Goal: Task Accomplishment & Management: Manage account settings

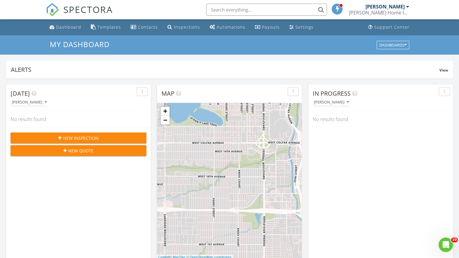
drag, startPoint x: 458, startPoint y: 45, endPoint x: 458, endPoint y: 62, distance: 16.9
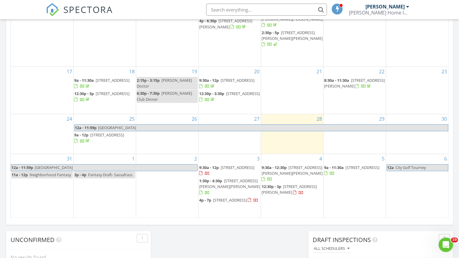
scroll to position [344, 0]
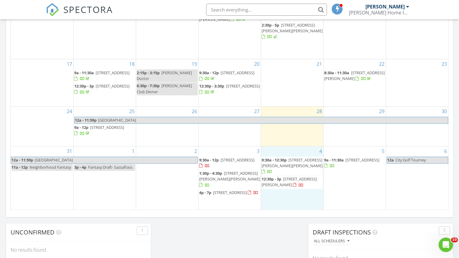
click at [281, 186] on div "4 9:30a - 12:30p 71 Allison Dr, Barnwell 29812 12:30p - 3p 247 Horseshoe Trail,…" at bounding box center [292, 178] width 62 height 64
click at [283, 161] on link "Inspection" at bounding box center [290, 162] width 31 height 10
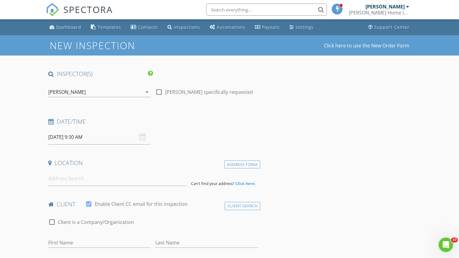
click at [79, 135] on input "09/04/2025 9:30 AM" at bounding box center [99, 137] width 102 height 15
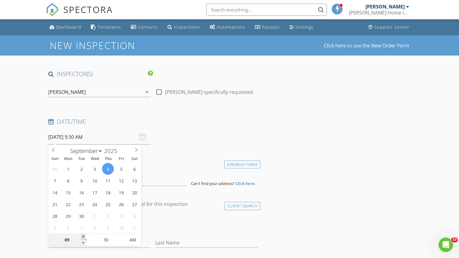
type input "10"
type input "09/04/2025 10:30 AM"
click at [83, 237] on span at bounding box center [83, 237] width 4 height 6
type input "11"
type input "09/04/2025 11:30 AM"
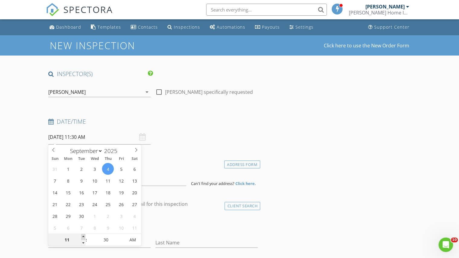
click at [82, 238] on span at bounding box center [83, 237] width 4 height 6
click at [81, 237] on input "11" at bounding box center [66, 240] width 37 height 12
type input "12"
type input "09/04/2025 12:30 PM"
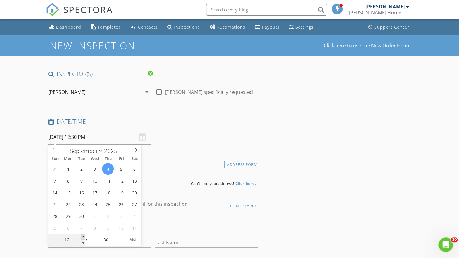
click at [84, 236] on span at bounding box center [83, 237] width 4 height 6
type input "01"
type input "09/04/2025 1:30 PM"
click at [84, 236] on span at bounding box center [83, 237] width 4 height 6
type input "02"
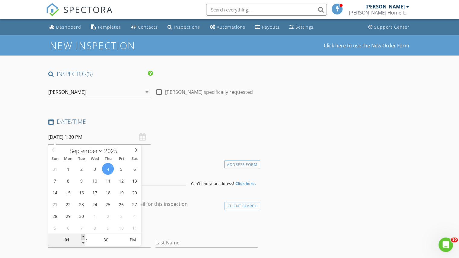
type input "09/04/2025 2:30 PM"
click at [84, 236] on span at bounding box center [83, 237] width 4 height 6
type input "03"
type input "09/04/2025 3:30 PM"
click at [84, 236] on span at bounding box center [83, 237] width 4 height 6
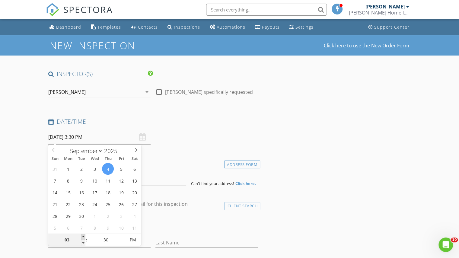
type input "04"
type input "[DATE] 4:30 PM"
click at [84, 236] on span at bounding box center [83, 237] width 4 height 6
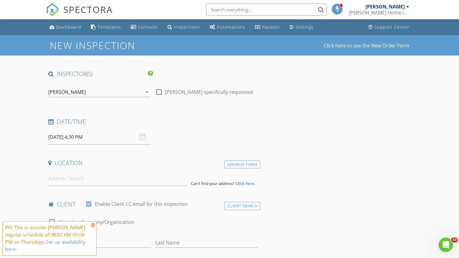
click at [183, 163] on h4 "Location" at bounding box center [152, 163] width 209 height 8
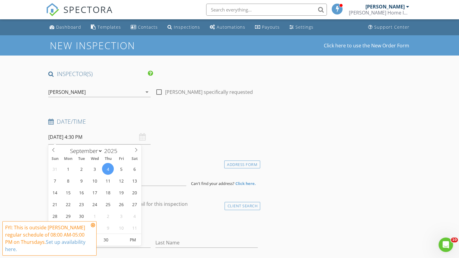
click at [65, 133] on input "[DATE] 4:30 PM" at bounding box center [99, 137] width 102 height 15
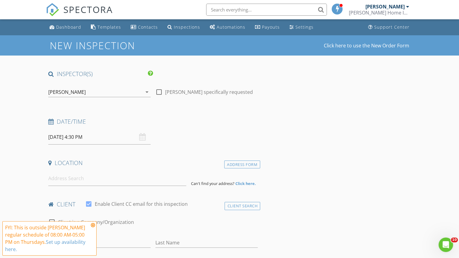
click at [70, 182] on input at bounding box center [117, 178] width 138 height 15
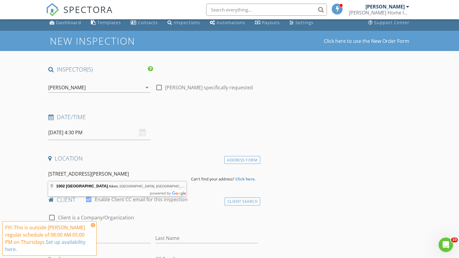
type input "1002 Valley Rd, Aiken, SC, USA"
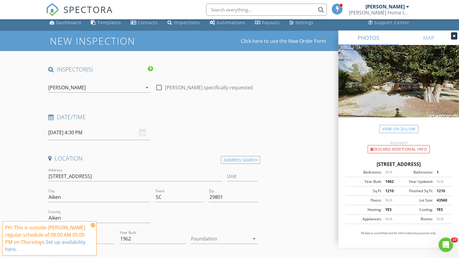
click at [91, 224] on icon at bounding box center [93, 225] width 4 height 5
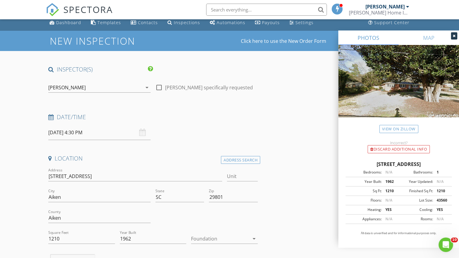
click at [238, 240] on div at bounding box center [220, 239] width 58 height 10
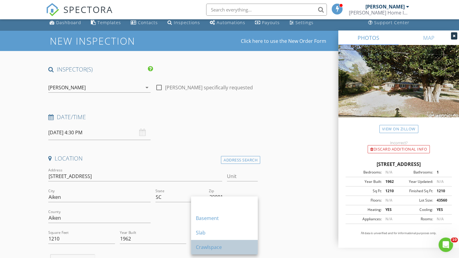
click at [219, 247] on div "Crawlspace" at bounding box center [224, 247] width 57 height 7
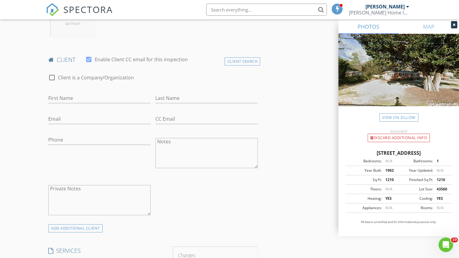
scroll to position [268, 0]
click at [72, 100] on input "First Name" at bounding box center [99, 98] width 102 height 10
type input "Paige"
type input "Webb"
type input "Paigewebb1997@yahoo.com"
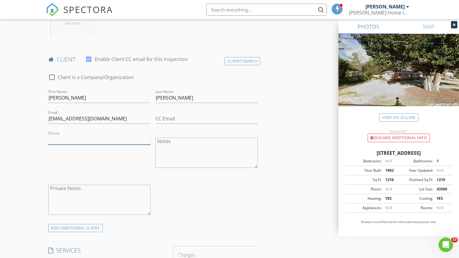
click at [75, 135] on input "Phone" at bounding box center [99, 140] width 102 height 10
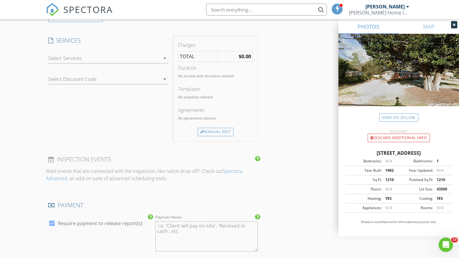
scroll to position [483, 0]
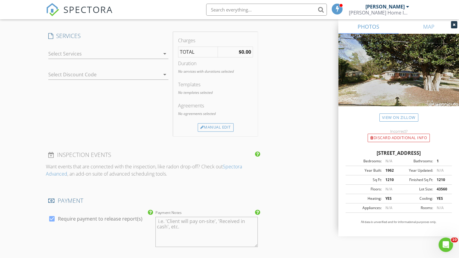
type input "803-270-0763"
click at [112, 53] on div at bounding box center [104, 54] width 112 height 10
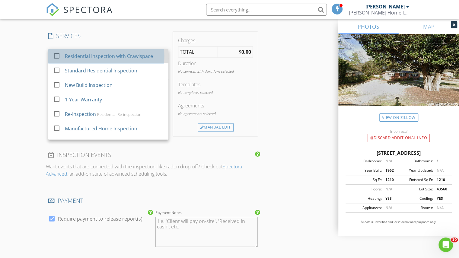
click at [80, 55] on div "Residential Inspection with Crawlspace" at bounding box center [109, 56] width 88 height 7
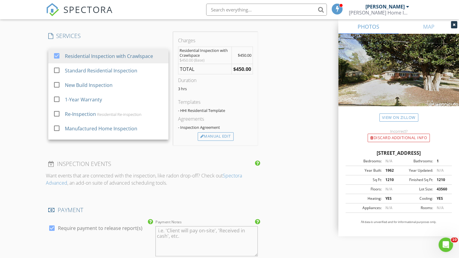
click at [18, 102] on div "New Inspection Click here to use the New Order Form INSPECTOR(S) check_box Fran…" at bounding box center [229, 76] width 459 height 1048
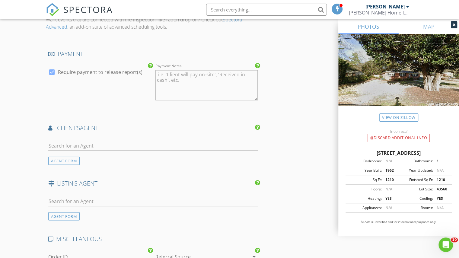
scroll to position [682, 0]
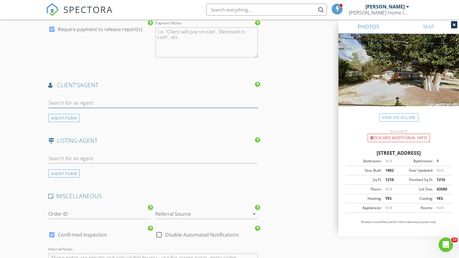
click at [66, 99] on input "text" at bounding box center [152, 103] width 209 height 10
type input "jay"
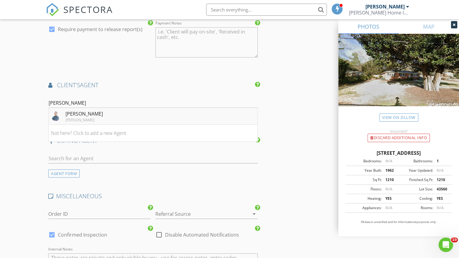
click at [65, 110] on div "[PERSON_NAME]" at bounding box center [83, 113] width 37 height 7
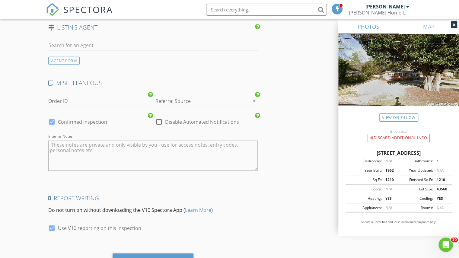
scroll to position [934, 0]
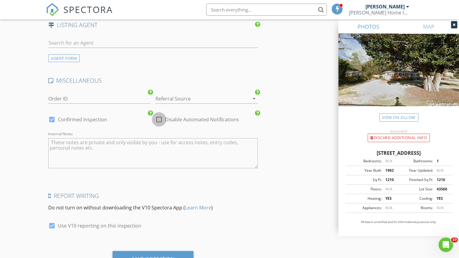
click at [159, 117] on div at bounding box center [159, 119] width 10 height 10
checkbox input "true"
click at [83, 43] on input "text" at bounding box center [152, 43] width 209 height 10
type input "deirdre"
click at [75, 58] on div "Meybohm" at bounding box center [83, 60] width 37 height 5
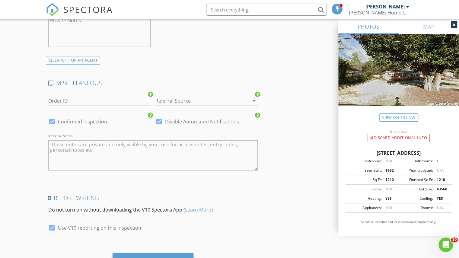
scroll to position [1097, 0]
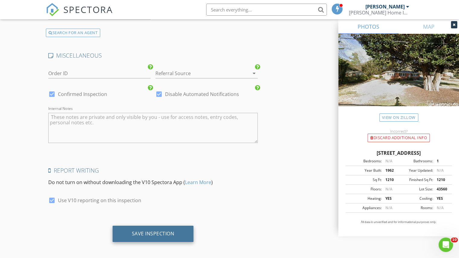
click at [164, 233] on div "Save Inspection" at bounding box center [153, 234] width 43 height 6
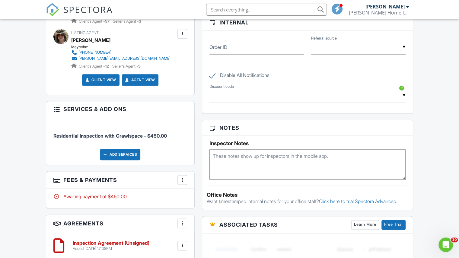
click at [181, 177] on div at bounding box center [182, 180] width 6 height 6
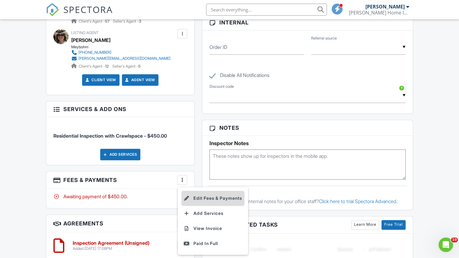
click at [205, 193] on li "Edit Fees & Payments" at bounding box center [212, 198] width 63 height 15
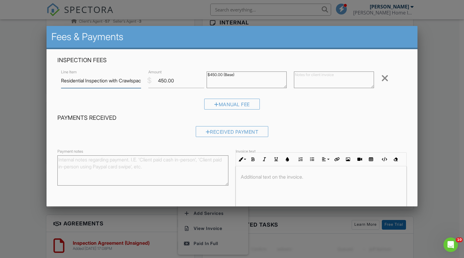
click at [136, 81] on input "Residential Inspection with Crawlspace" at bounding box center [101, 80] width 80 height 15
type input "Residential Inspection with Crawlspace (OVER 50 YRS OLD)"
click at [165, 81] on input "450.00" at bounding box center [176, 80] width 56 height 15
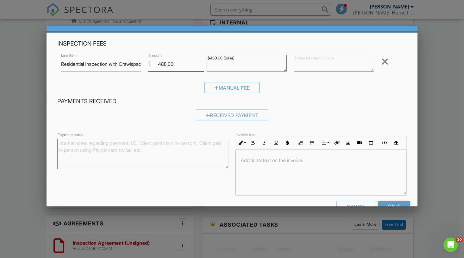
scroll to position [34, 0]
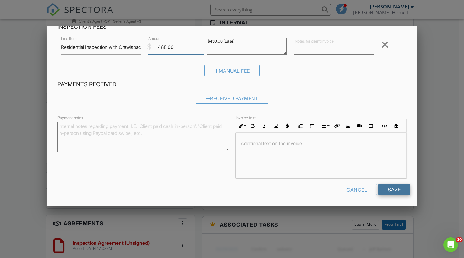
type input "488.00"
click at [392, 188] on input "Save" at bounding box center [394, 189] width 32 height 11
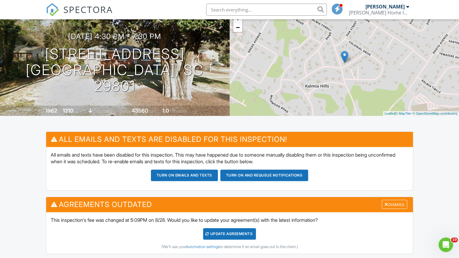
scroll to position [56, 0]
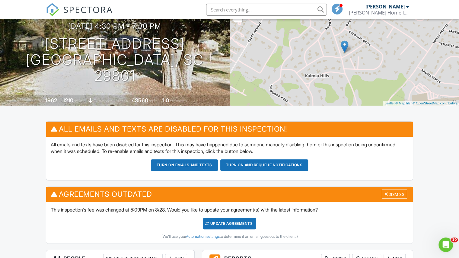
click at [252, 222] on div "Update Agreements" at bounding box center [229, 223] width 53 height 11
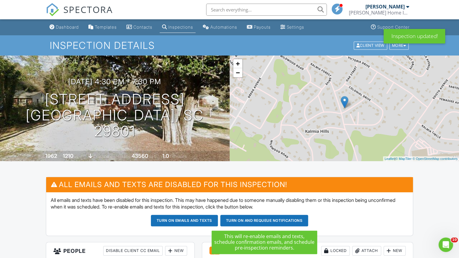
click at [261, 220] on button "Turn on and Requeue Notifications" at bounding box center [264, 220] width 88 height 11
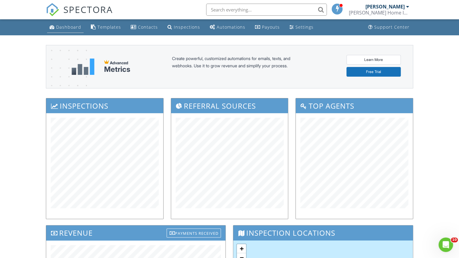
click at [69, 27] on div "Dashboard" at bounding box center [68, 27] width 25 height 6
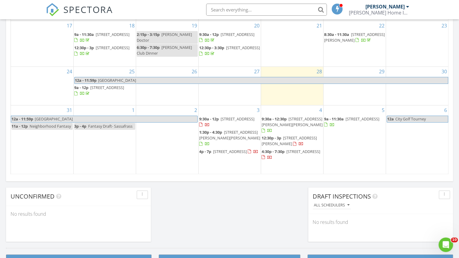
scroll to position [381, 0]
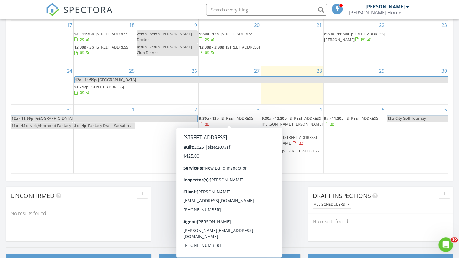
click at [221, 119] on span "[STREET_ADDRESS]" at bounding box center [238, 118] width 34 height 5
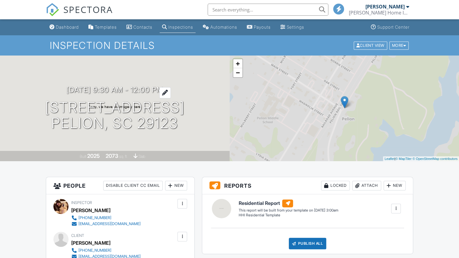
click at [125, 89] on h3 "09/03/2025 9:30 am - 12:00 pm" at bounding box center [114, 90] width 97 height 8
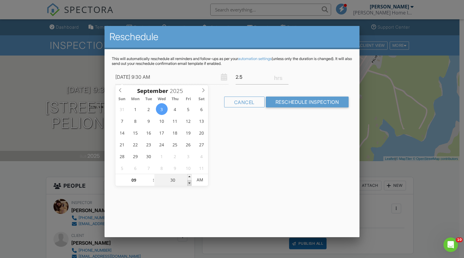
type input "09/03/2025 9:25 AM"
type input "25"
click at [188, 181] on span at bounding box center [189, 183] width 4 height 6
type input "09/03/2025 9:20 AM"
type input "20"
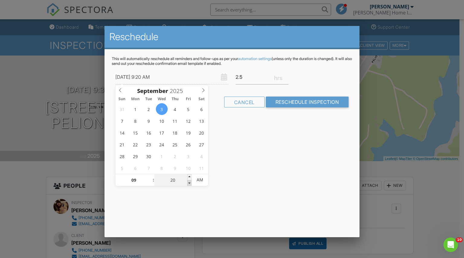
click at [188, 181] on span at bounding box center [189, 183] width 4 height 6
type input "09/03/2025 9:15 AM"
type input "15"
click at [188, 181] on span at bounding box center [189, 183] width 4 height 6
type input "09/03/2025 9:10 AM"
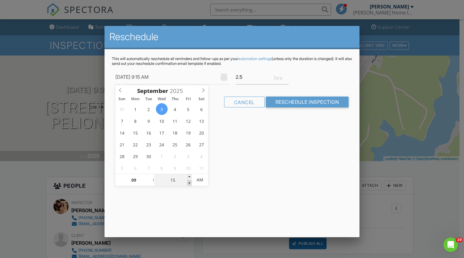
type input "10"
click at [188, 181] on span at bounding box center [189, 183] width 4 height 6
type input "09/03/2025 9:05 AM"
type input "05"
click at [188, 181] on span at bounding box center [189, 183] width 4 height 6
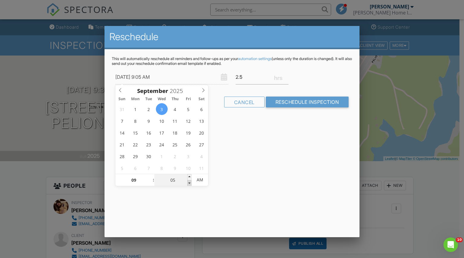
type input "09/03/2025 9:00 AM"
type input "00"
click at [188, 181] on span at bounding box center [189, 183] width 4 height 6
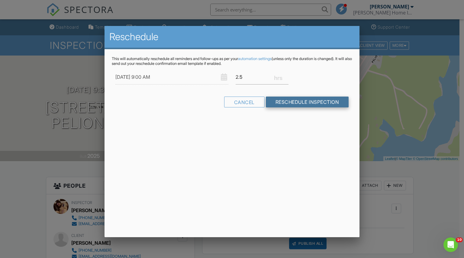
click at [289, 103] on input "Reschedule Inspection" at bounding box center [307, 102] width 83 height 11
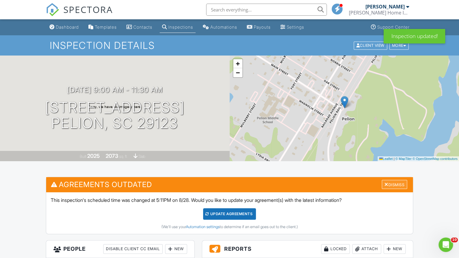
click at [389, 186] on div "Dismiss" at bounding box center [394, 184] width 25 height 9
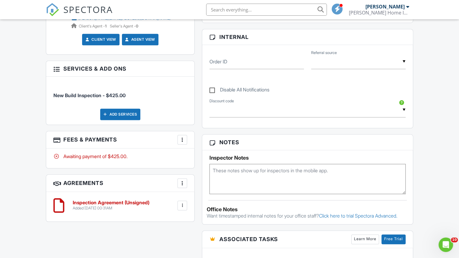
scroll to position [228, 0]
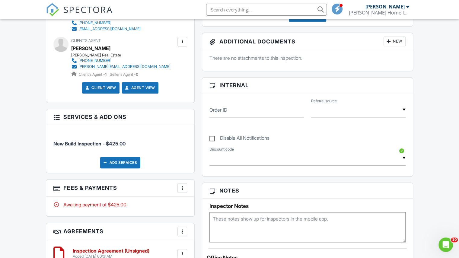
drag, startPoint x: 442, startPoint y: 97, endPoint x: 443, endPoint y: 73, distance: 24.5
click at [443, 73] on div "Dashboard Templates Contacts Inspections Automations Payouts Settings Support C…" at bounding box center [229, 189] width 459 height 794
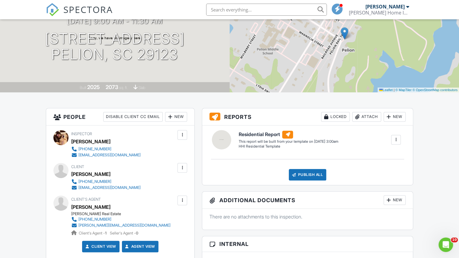
scroll to position [0, 0]
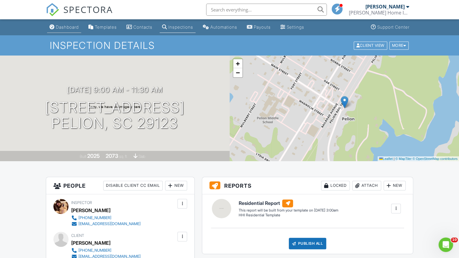
click at [66, 29] on div "Dashboard" at bounding box center [67, 26] width 23 height 5
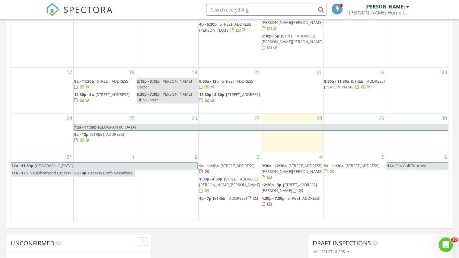
scroll to position [107, 0]
